Goal: Submit feedback/report problem

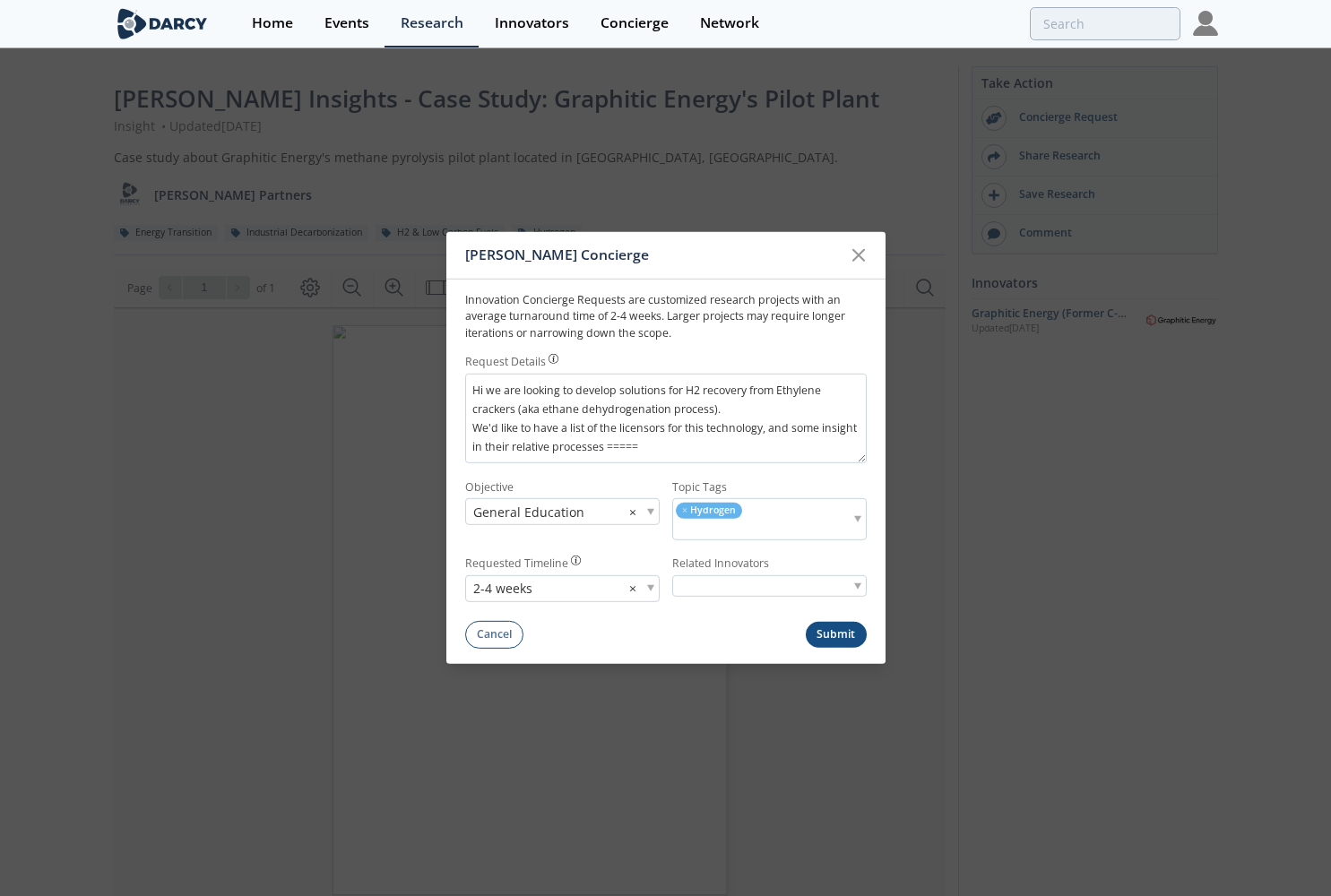
click at [759, 452] on textarea "Hi we are looking to develop solutions for H2 recovery from Ethylene crackers (…" at bounding box center [666, 419] width 402 height 90
click at [604, 448] on textarea "Hi we are looking to develop solutions for H2 recovery from Ethylene crackers (…" at bounding box center [666, 419] width 402 height 90
click at [688, 444] on textarea "Hi we are looking to develop solutions for H2 recovery from Ethylene crackers (…" at bounding box center [666, 419] width 402 height 90
click at [720, 449] on textarea "Hi we are looking to develop solutions for H2 recovery from Ethylene crackers (…" at bounding box center [666, 419] width 402 height 90
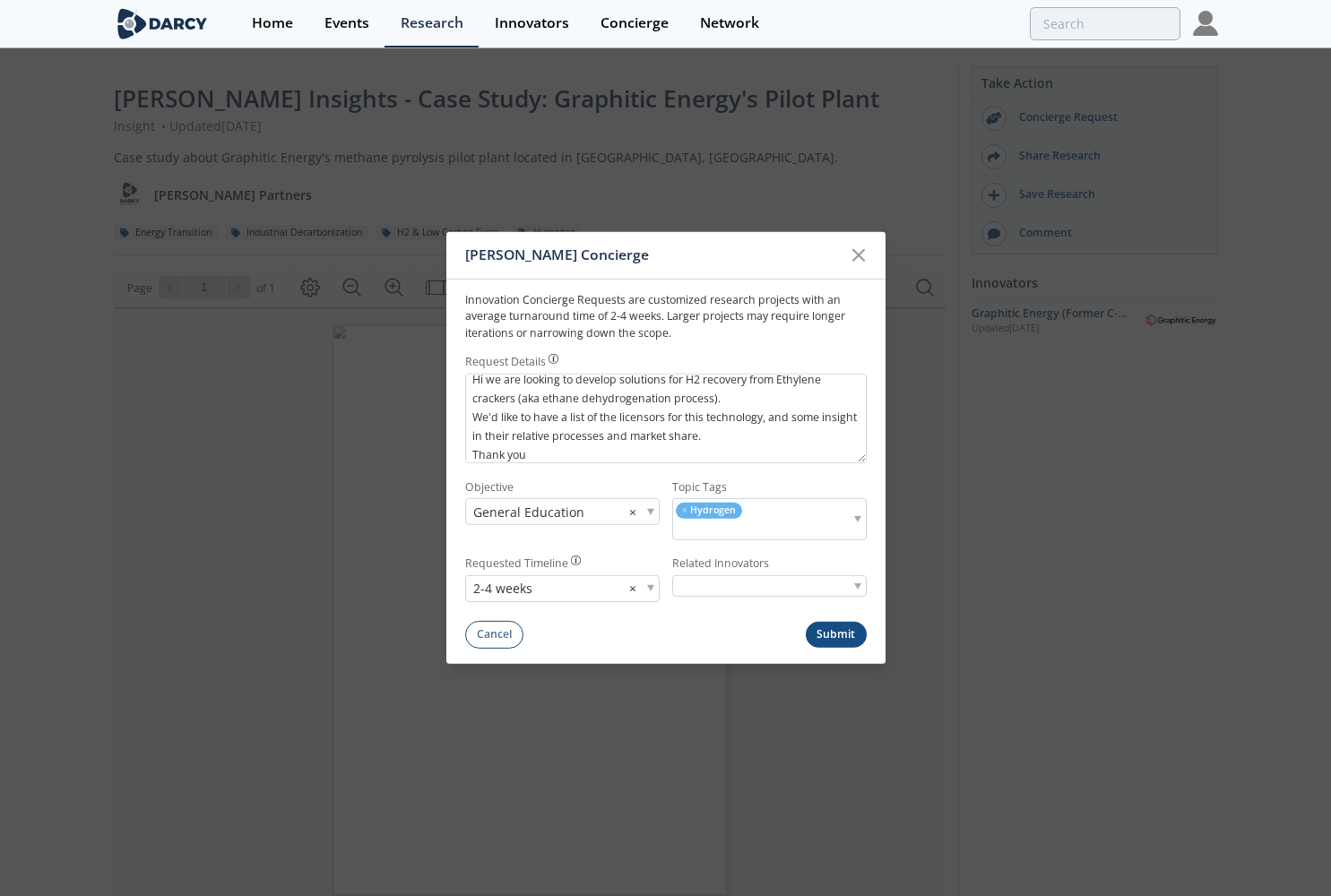
type textarea "Hi we are looking to develop solutions for H2 recovery from Ethylene crackers (…"
click at [842, 634] on button "Submit" at bounding box center [837, 635] width 61 height 26
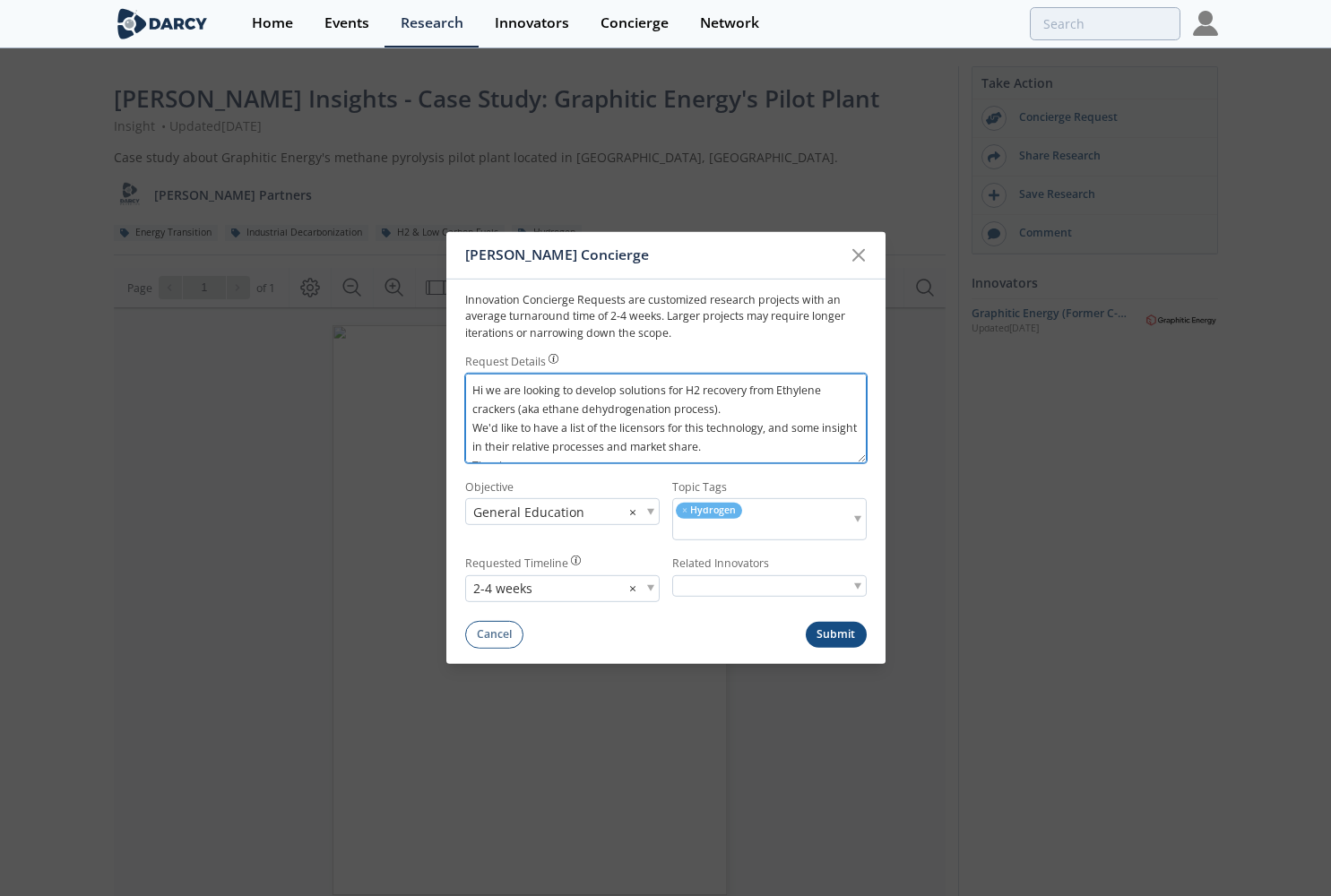
drag, startPoint x: 554, startPoint y: 453, endPoint x: 460, endPoint y: 364, distance: 129.4
click at [460, 364] on form "Innovation Concierge Requests are customized research projects with an average …" at bounding box center [666, 465] width 439 height 369
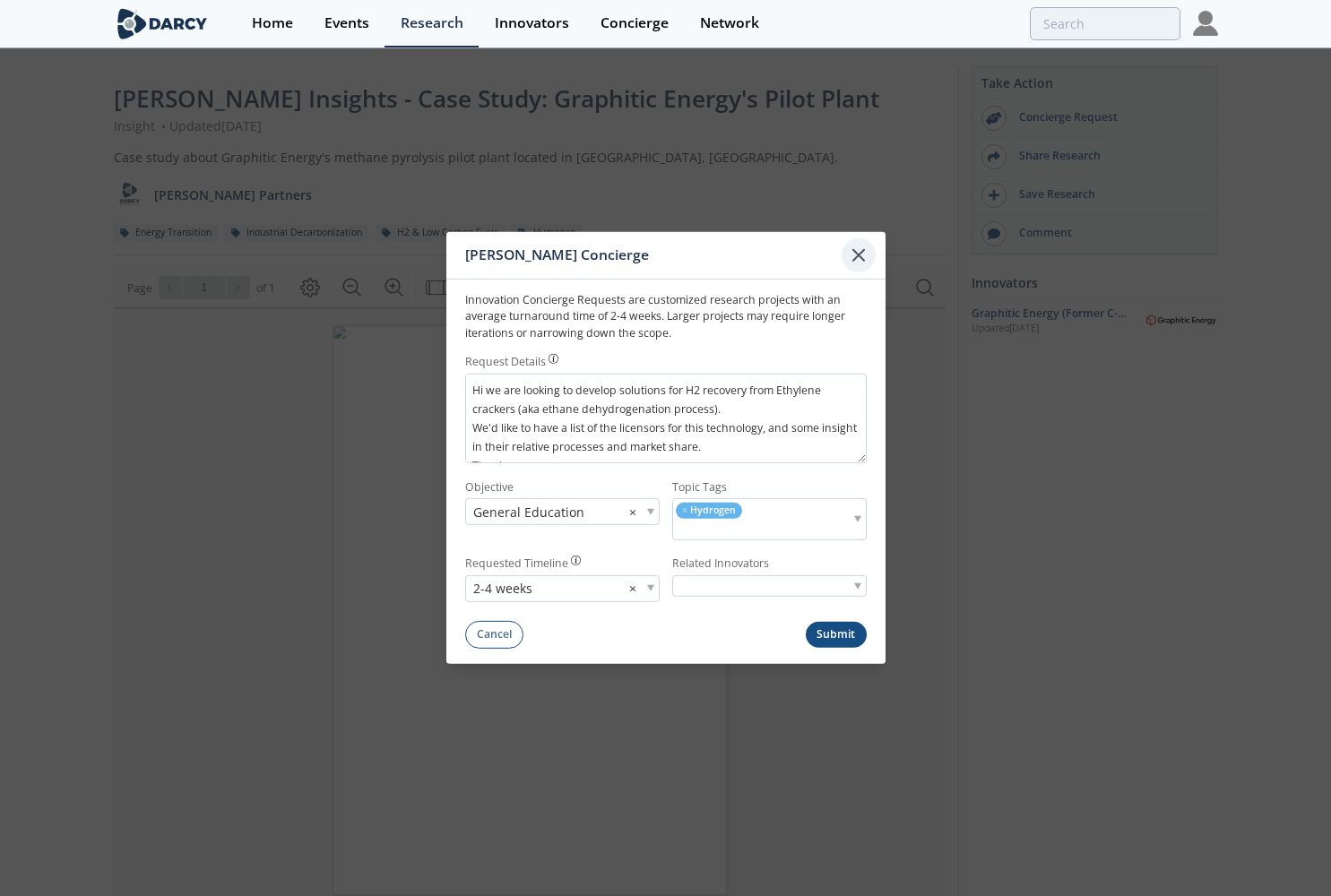
click at [859, 255] on icon at bounding box center [859, 256] width 11 height 11
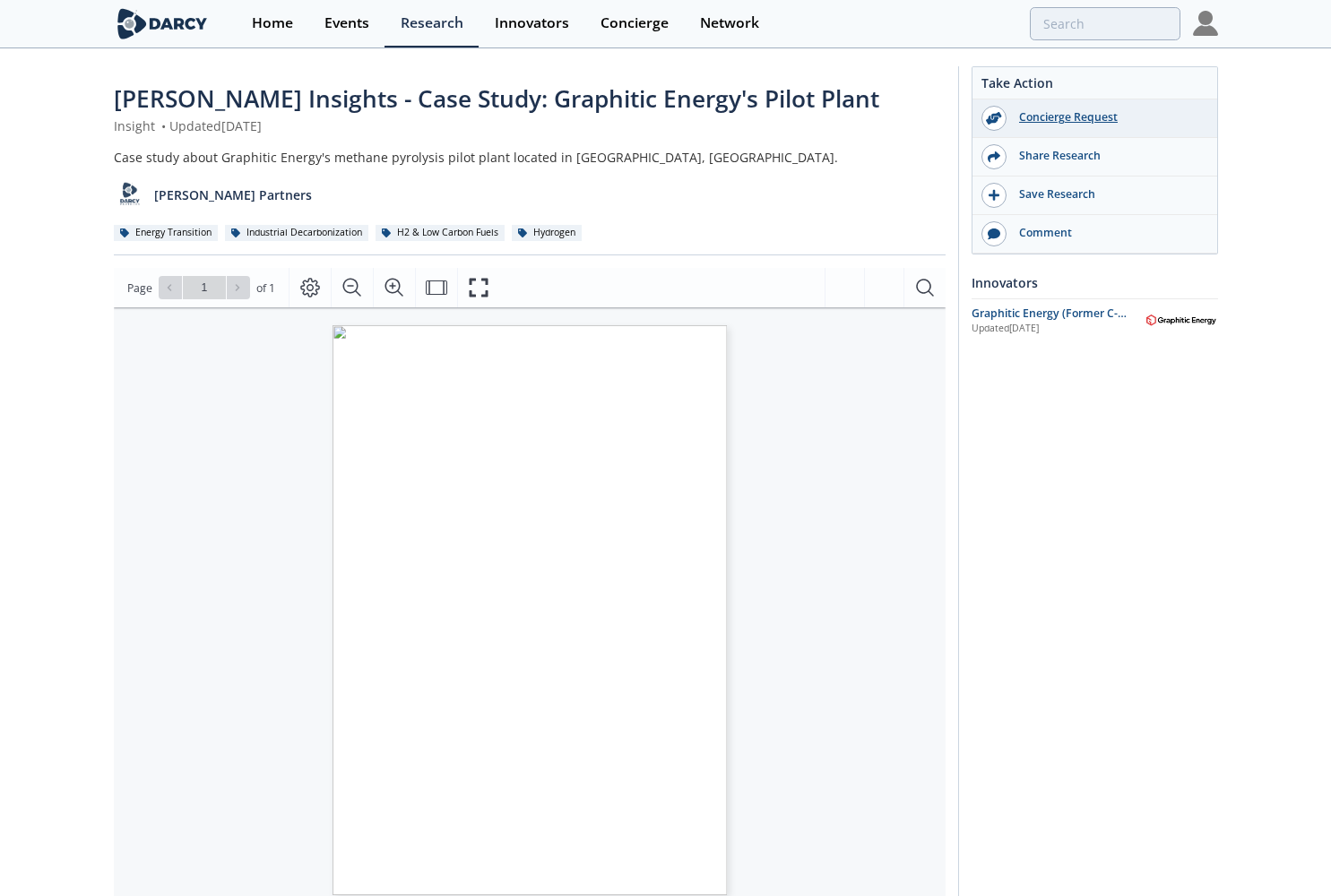
click at [1050, 120] on div "Concierge Request" at bounding box center [1107, 117] width 201 height 16
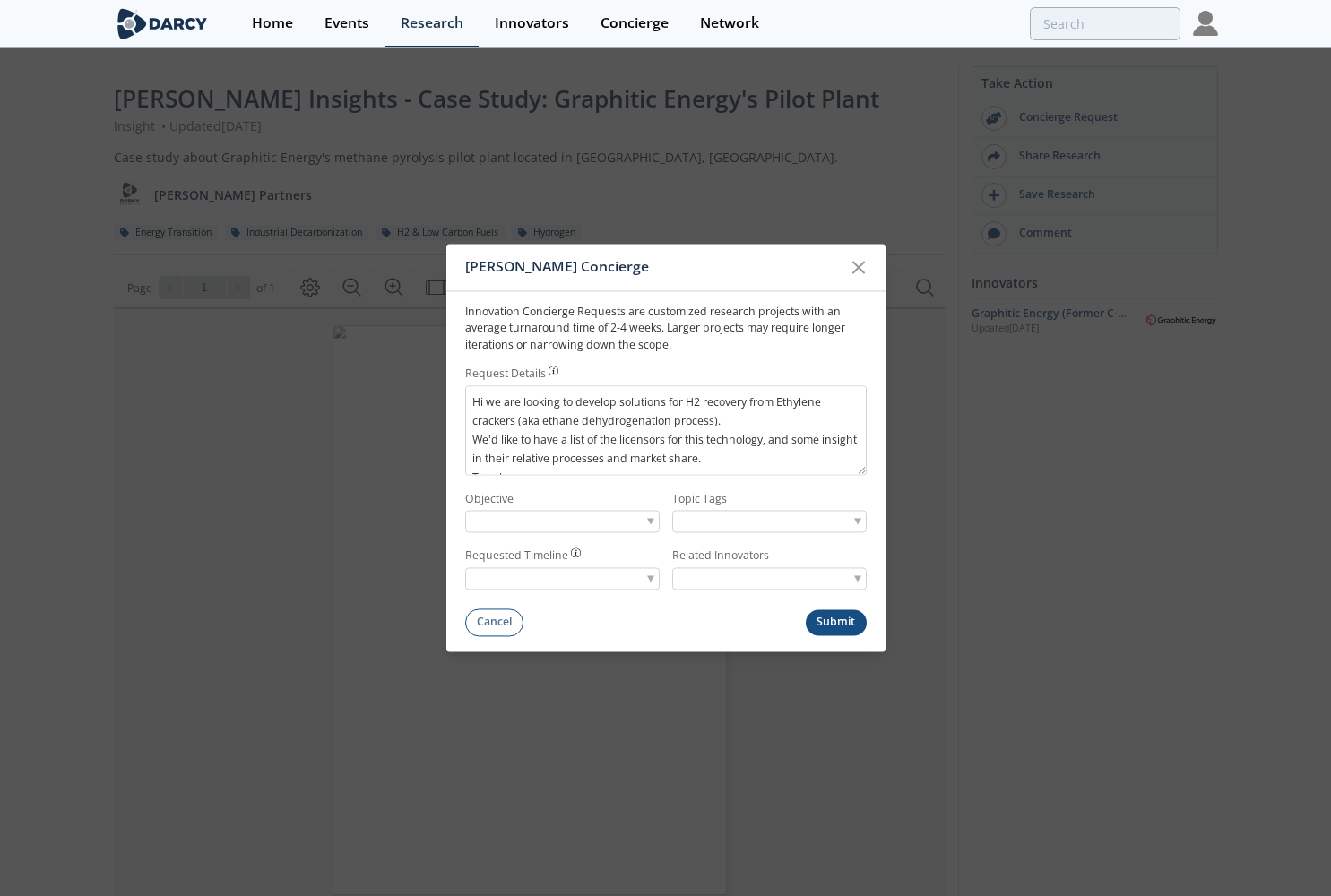
scroll to position [12, 0]
click at [651, 521] on span at bounding box center [651, 521] width 7 height 6
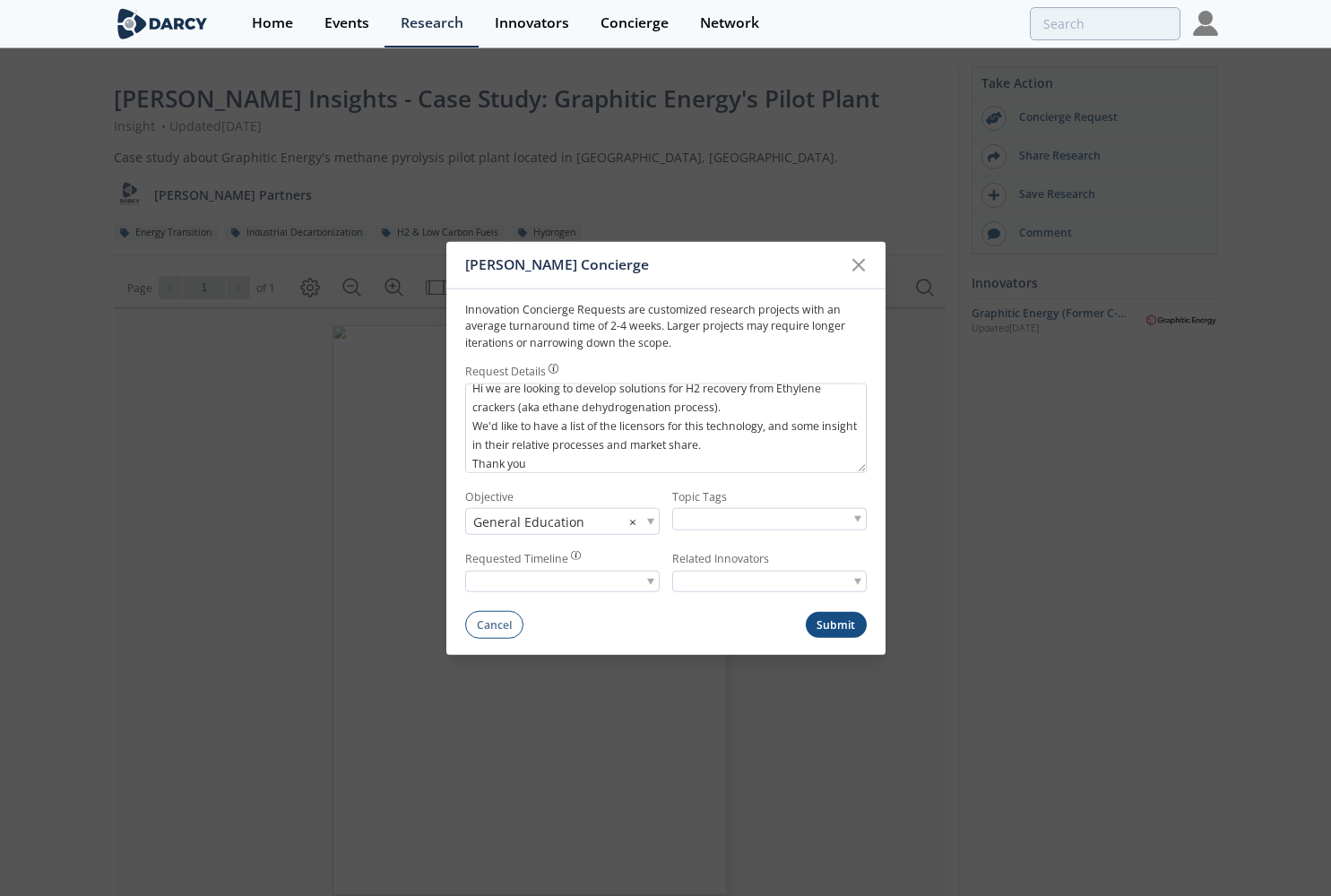
click at [654, 519] on span at bounding box center [651, 521] width 7 height 6
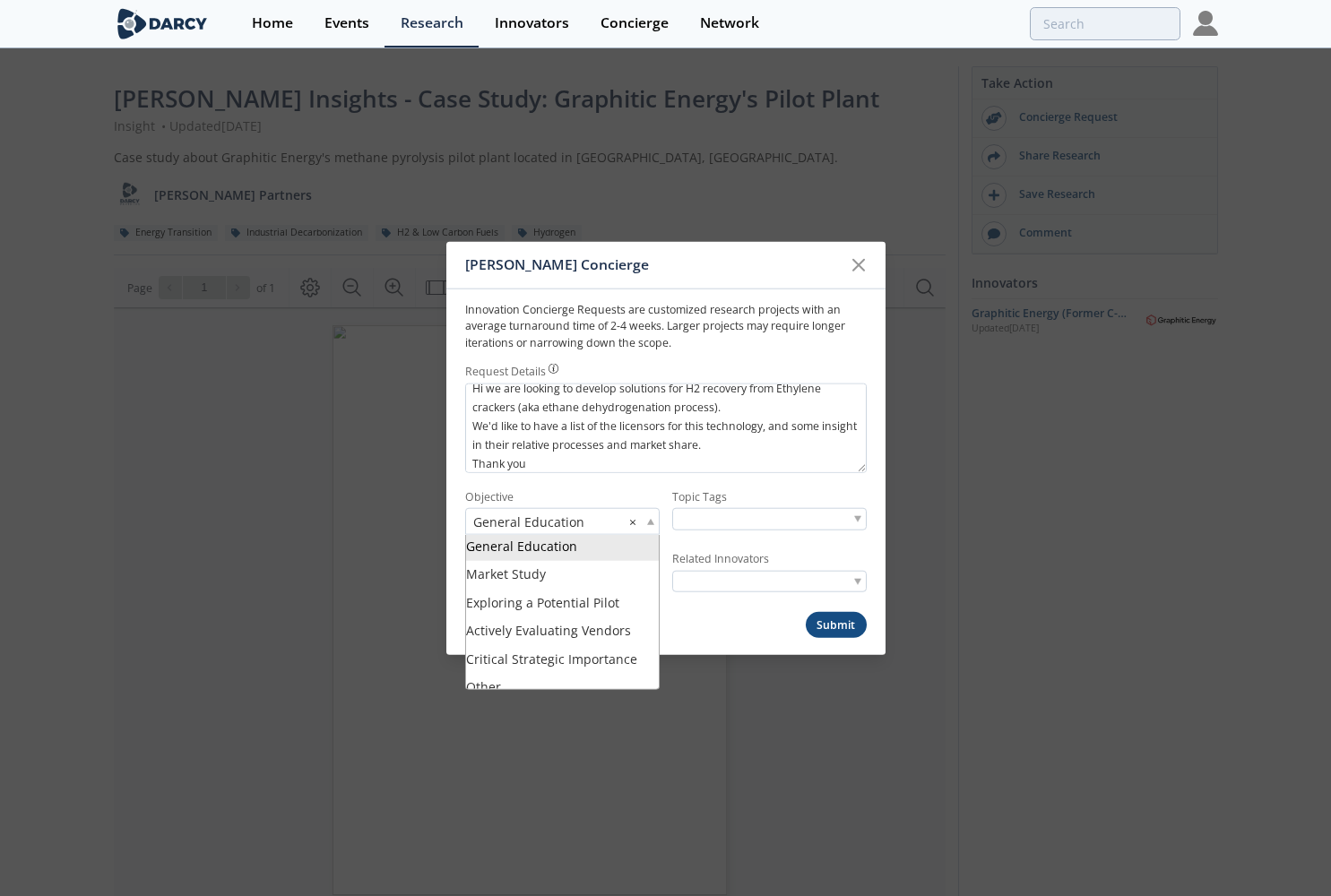
scroll to position [0, 0]
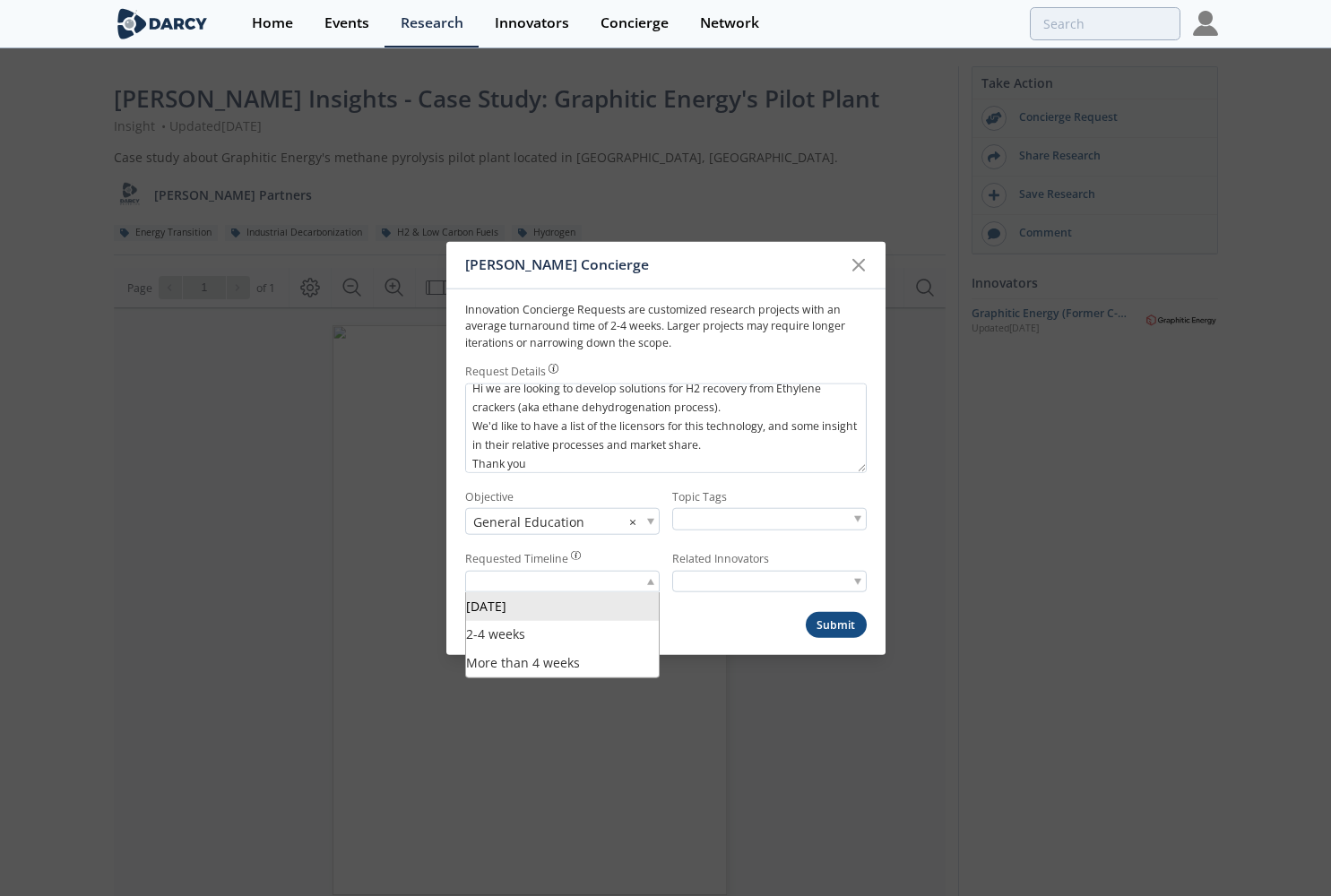
click at [649, 583] on span at bounding box center [651, 581] width 7 height 6
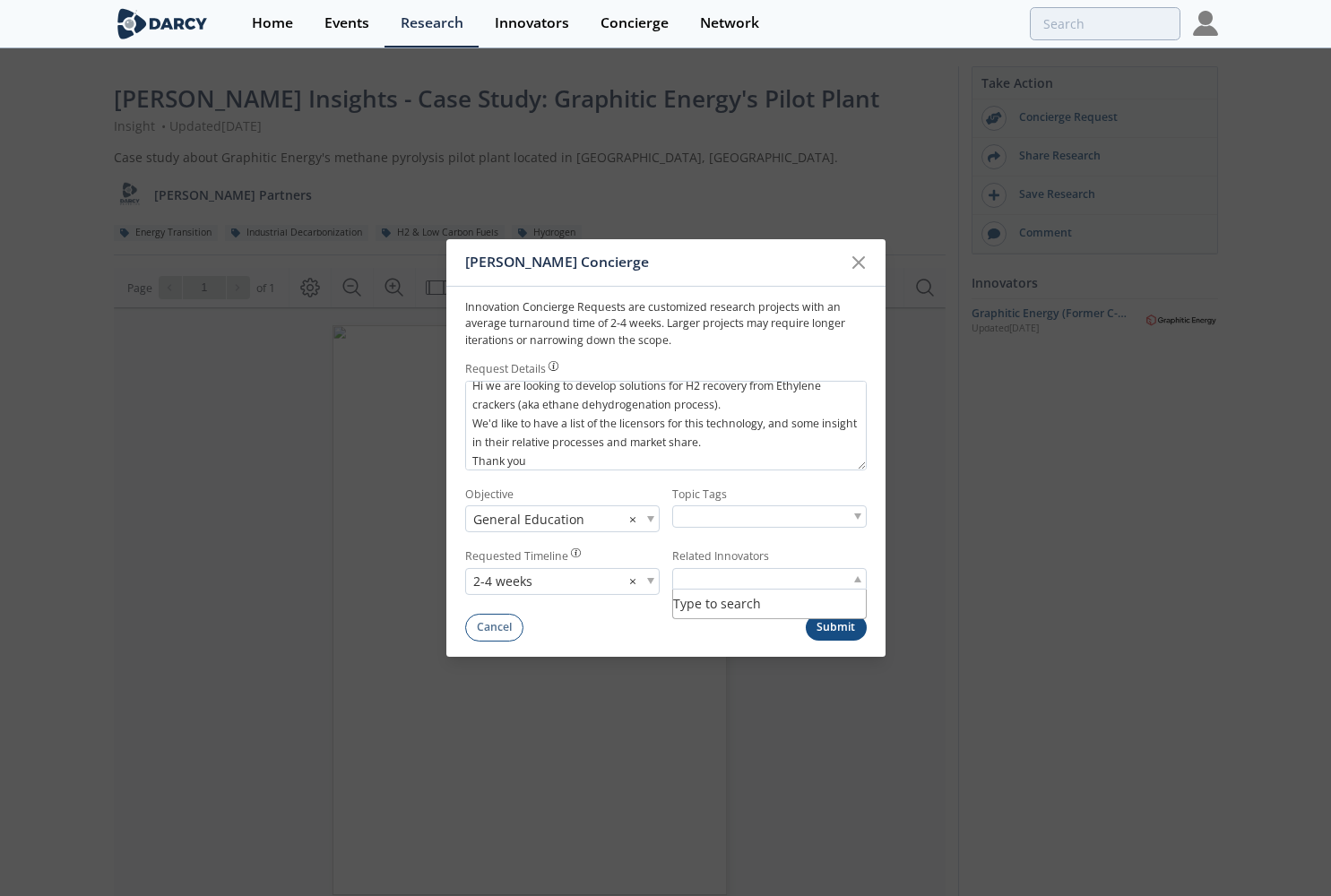
click at [856, 576] on span at bounding box center [858, 578] width 7 height 6
click at [863, 515] on div at bounding box center [770, 516] width 195 height 23
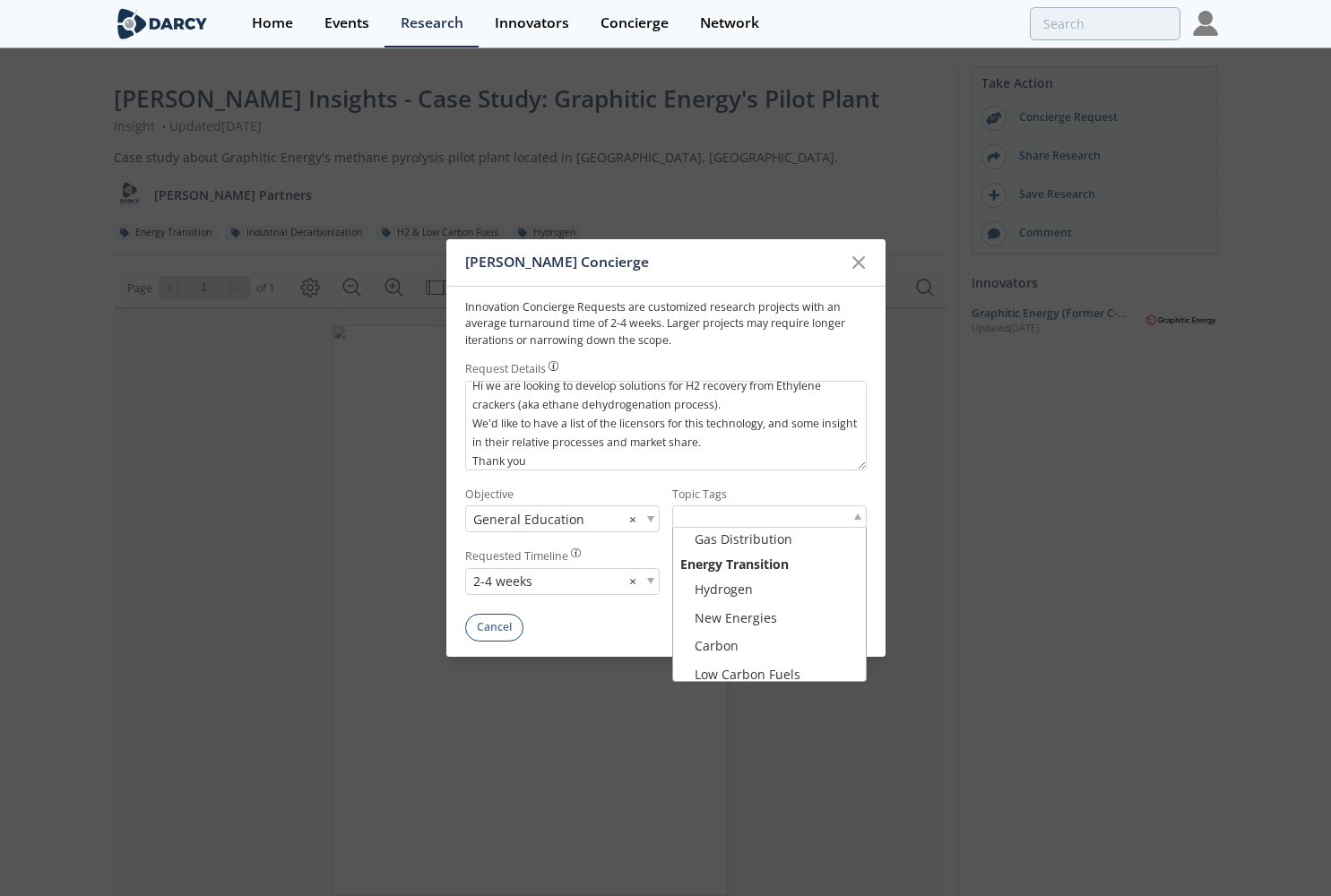
scroll to position [628, 0]
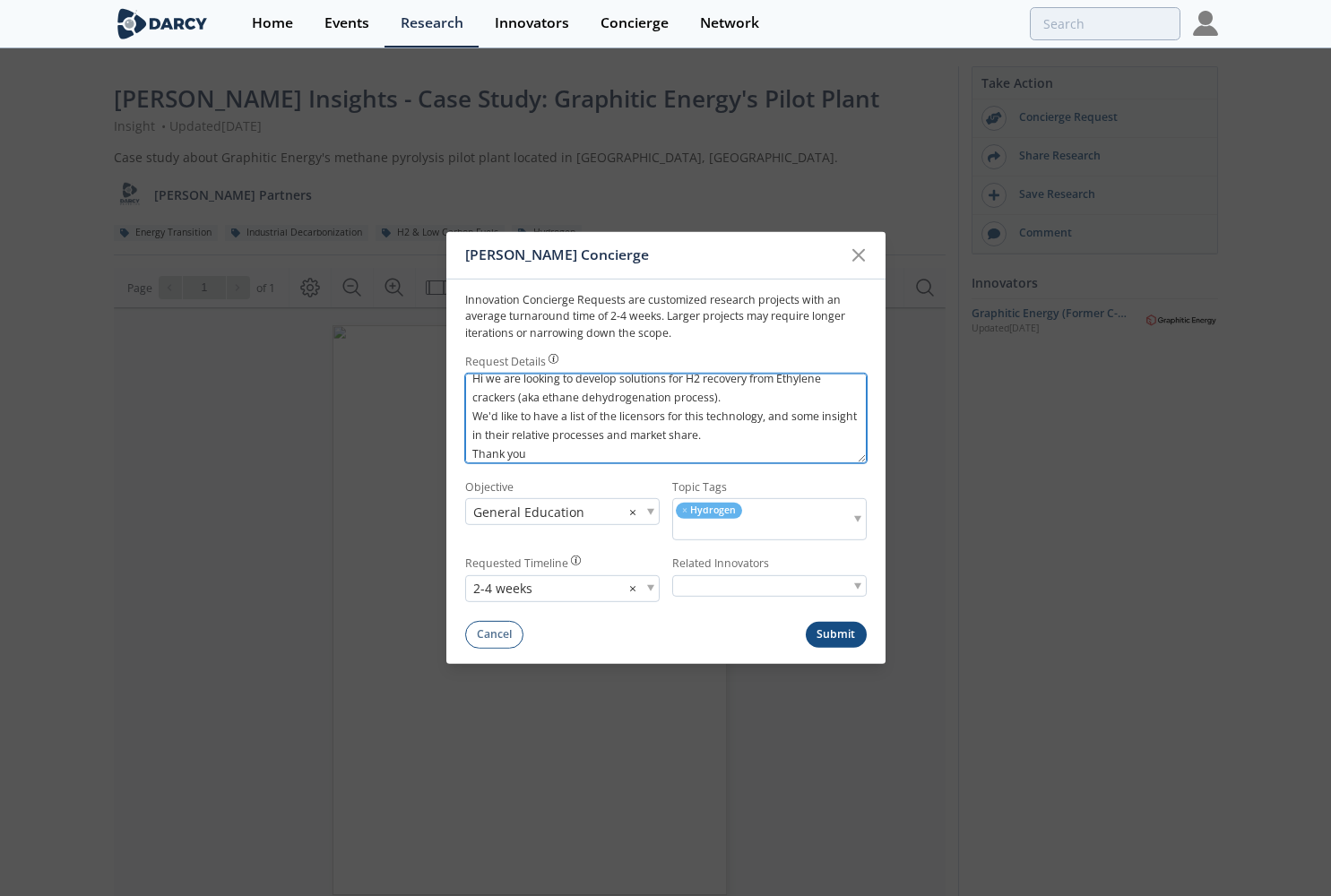
click at [602, 454] on textarea "Hi we are looking to develop solutions for H2 recovery from Ethylene crackers (…" at bounding box center [666, 419] width 402 height 90
click at [482, 389] on textarea "Hi we are looking to develop solutions for H2 recovery from Ethylene crackers (…" at bounding box center [666, 419] width 402 height 90
click at [622, 388] on textarea "Hi, we are looking to develop solutions for H2 recovery from Ethylene crackers …" at bounding box center [666, 419] width 402 height 90
drag, startPoint x: 764, startPoint y: 430, endPoint x: 669, endPoint y: 430, distance: 95.0
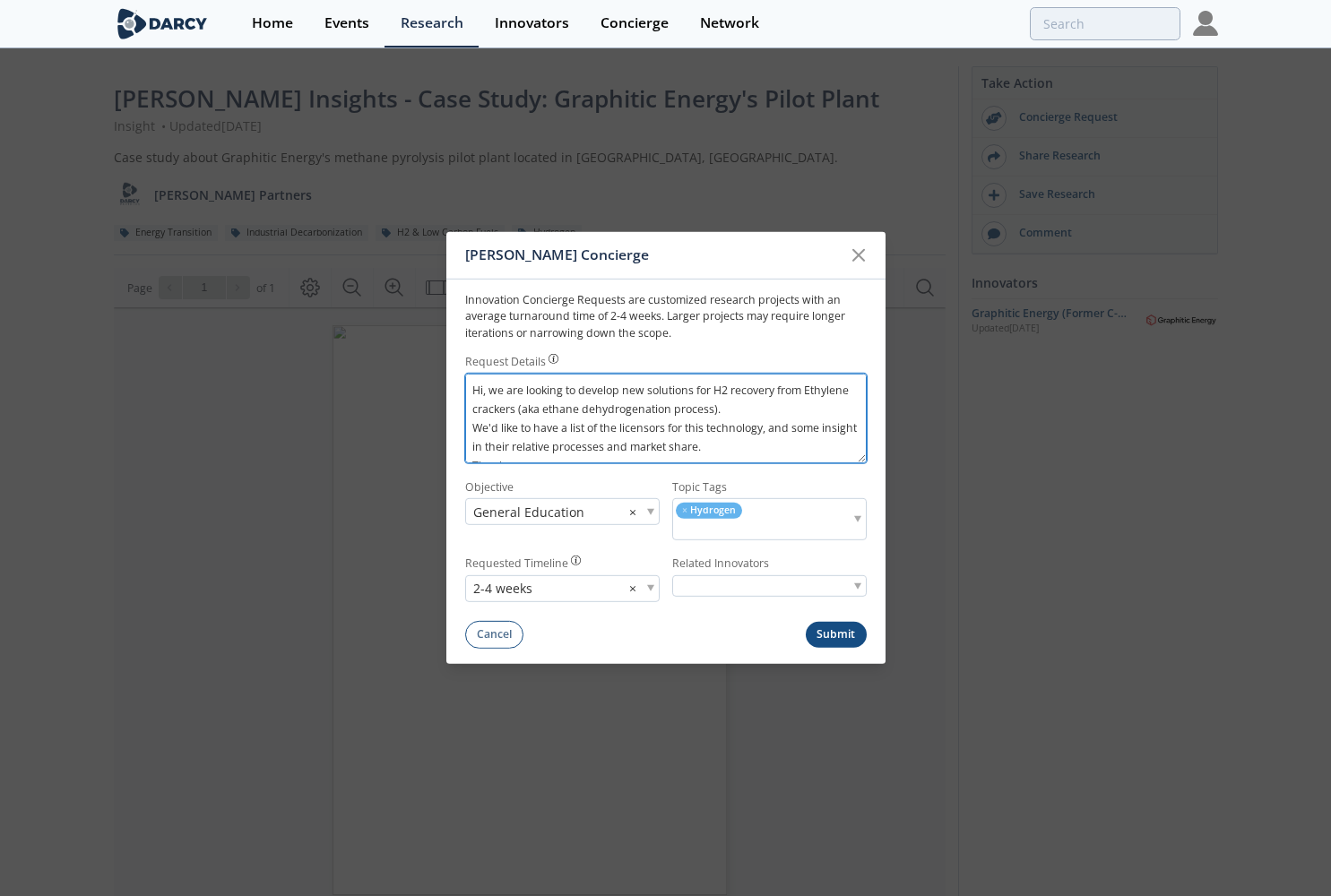
click at [669, 430] on textarea "Hi, we are looking to develop new solutions for H2 recovery from Ethylene crack…" at bounding box center [666, 419] width 402 height 90
click at [816, 453] on textarea "Hi, we are looking to develop new solutions for H2 recovery from Ethylene crack…" at bounding box center [666, 419] width 402 height 90
type textarea "Hi, we are looking to develop new solutions for H2 recovery from Ethylene crack…"
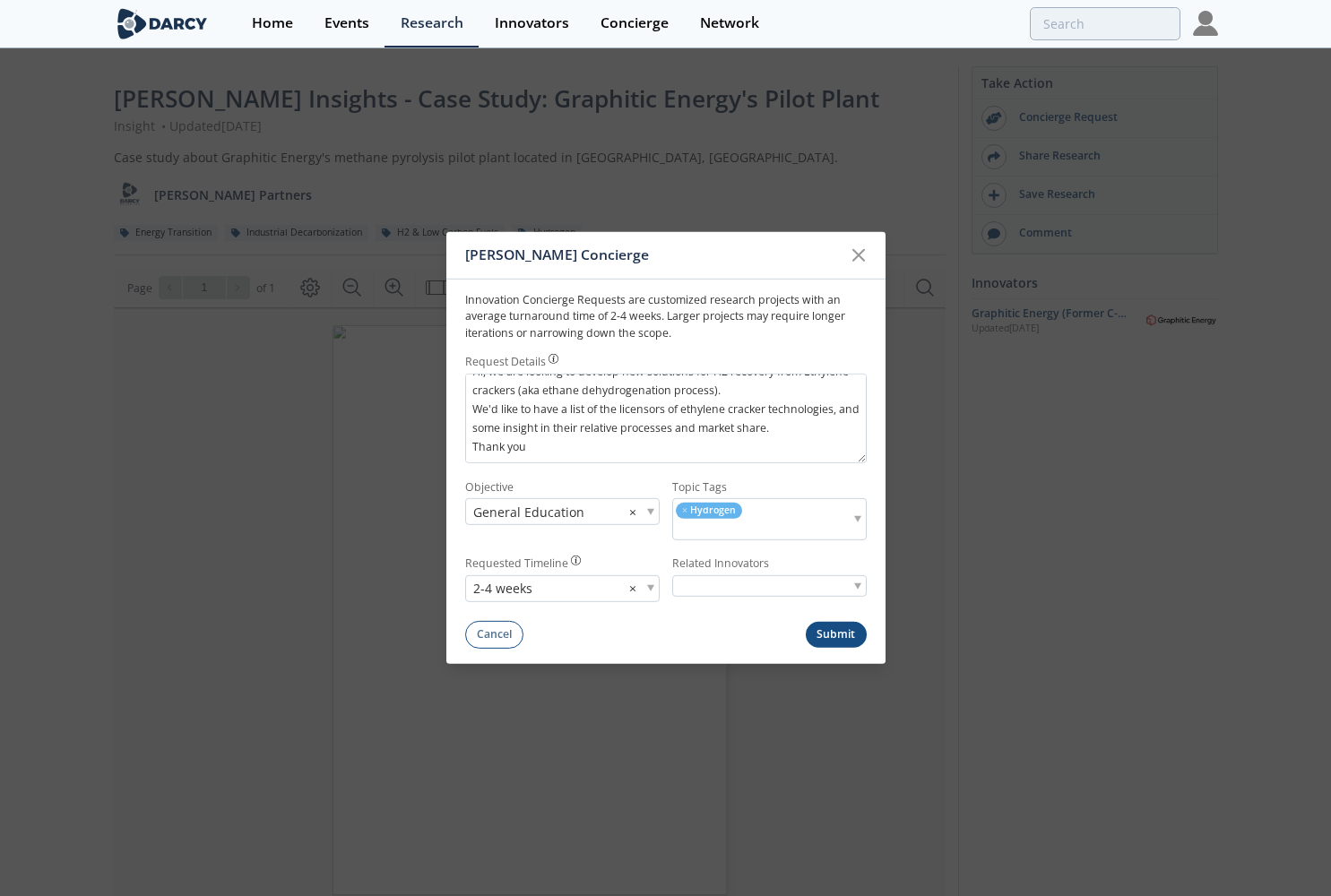
click at [841, 634] on button "Submit" at bounding box center [837, 635] width 61 height 26
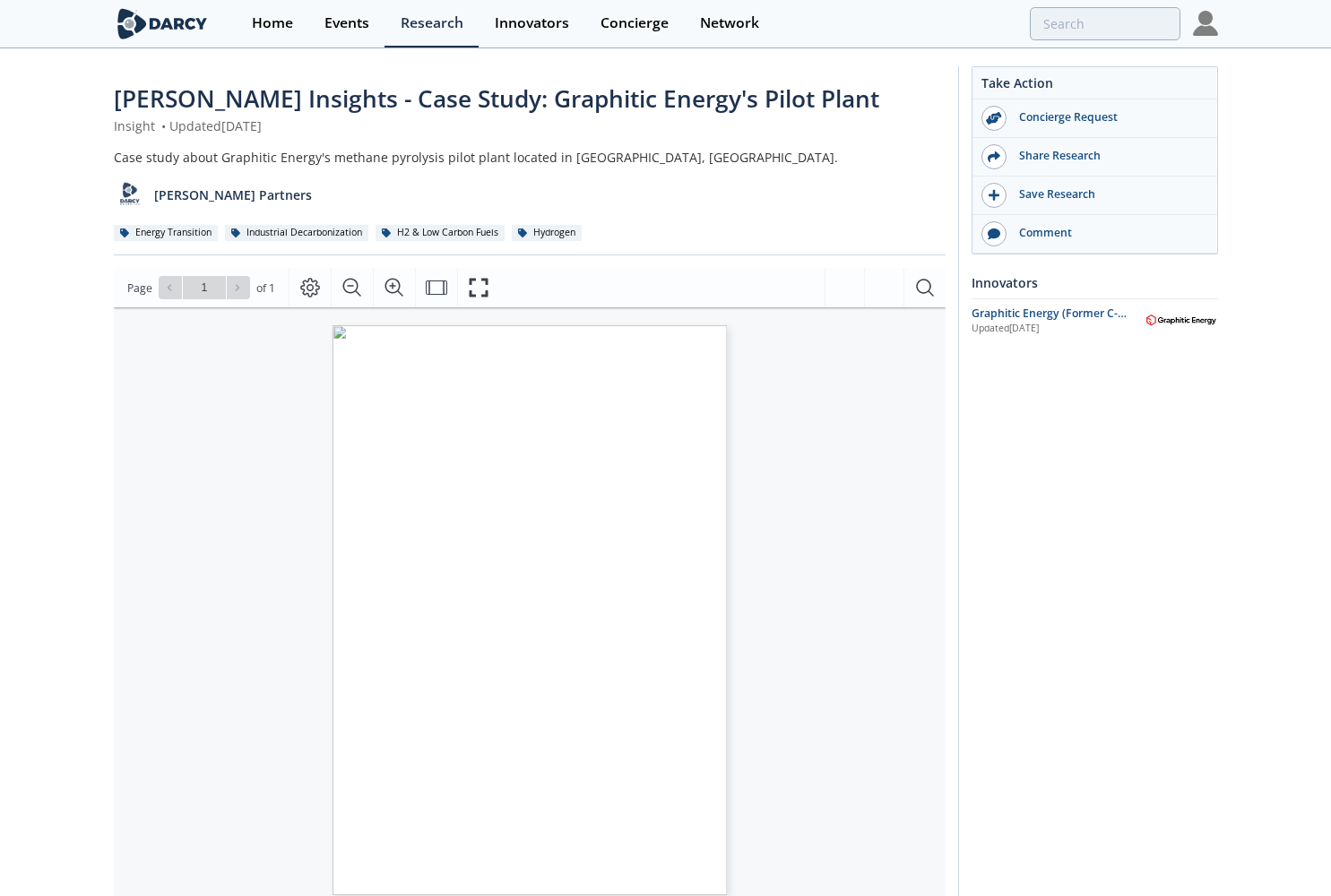
drag, startPoint x: 139, startPoint y: 21, endPoint x: 107, endPoint y: 29, distance: 33.0
click at [139, 22] on img at bounding box center [162, 23] width 97 height 32
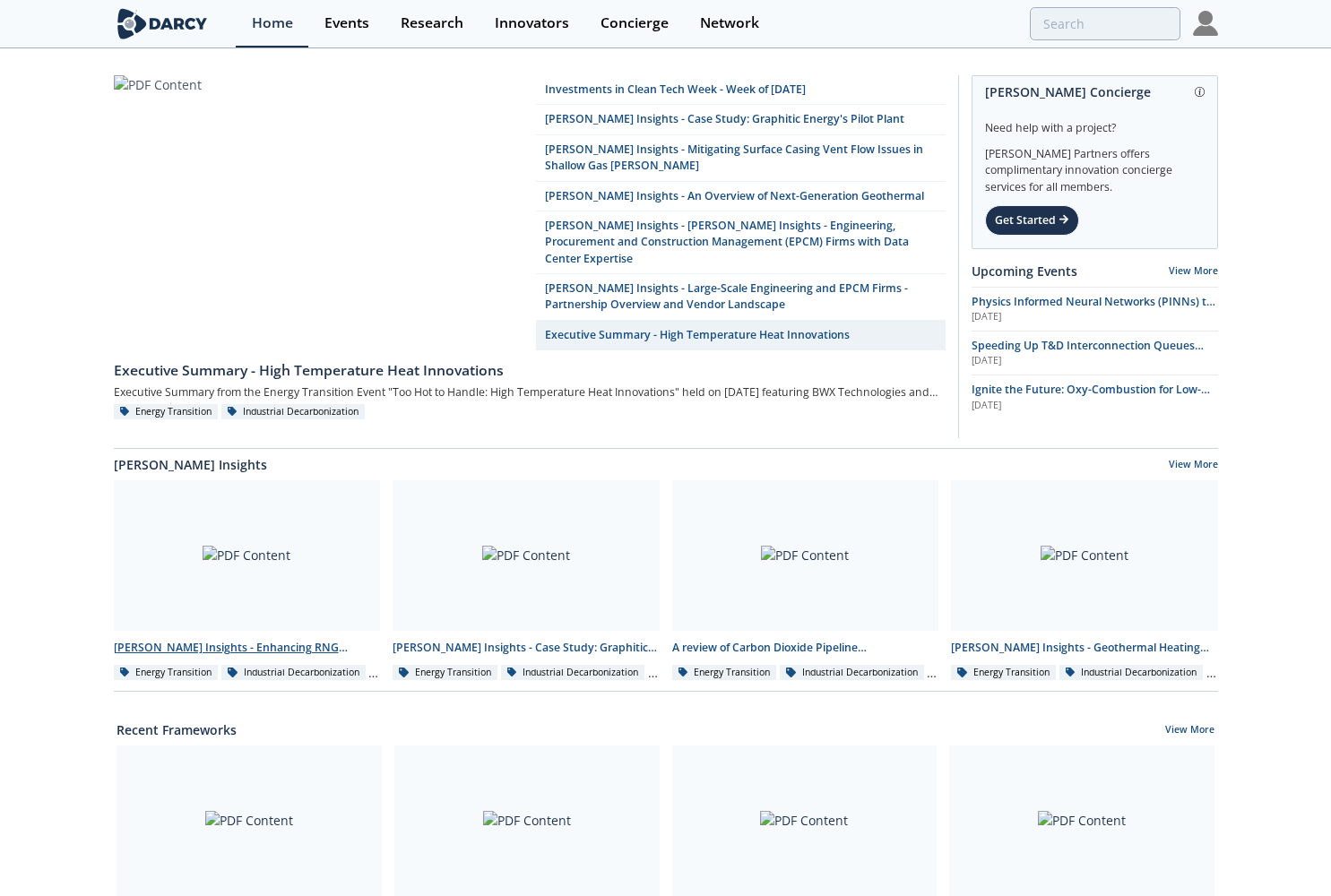
click at [248, 575] on div at bounding box center [247, 556] width 267 height 150
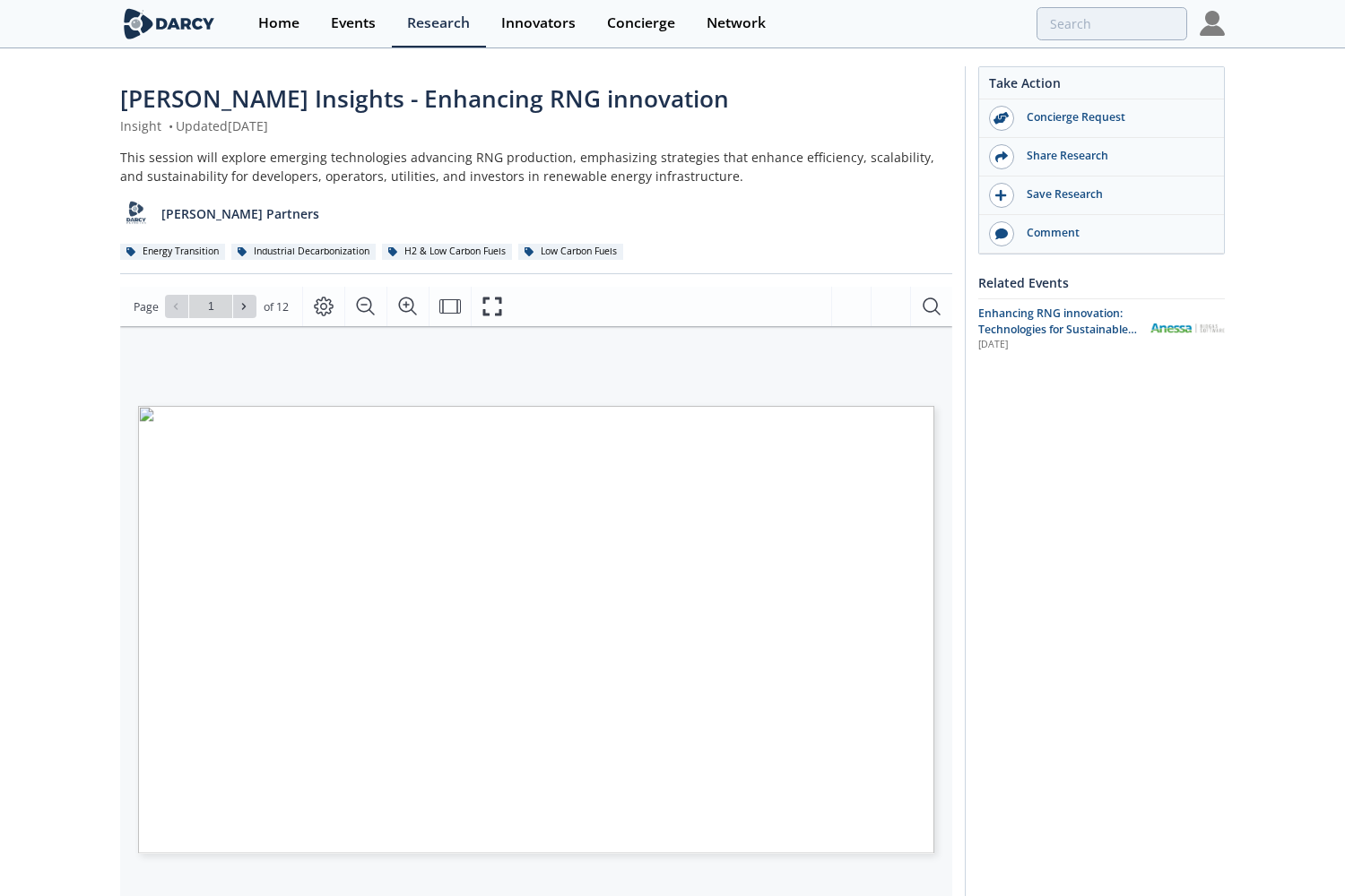
type input "2"
type input "3"
type input "4"
type input "5"
